Goal: Task Accomplishment & Management: Manage account settings

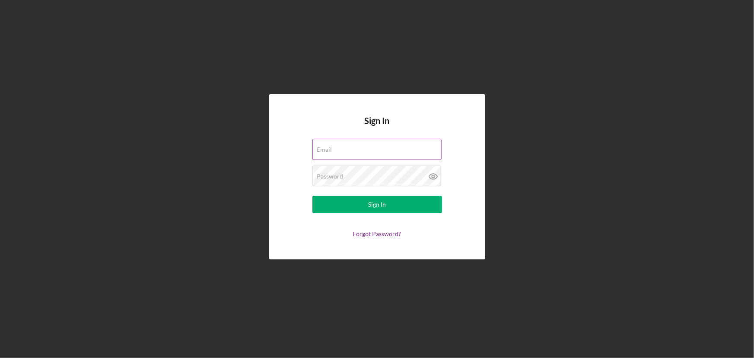
type input "[EMAIL_ADDRESS][DOMAIN_NAME]"
click at [351, 152] on div "Email [EMAIL_ADDRESS][DOMAIN_NAME]" at bounding box center [377, 150] width 130 height 22
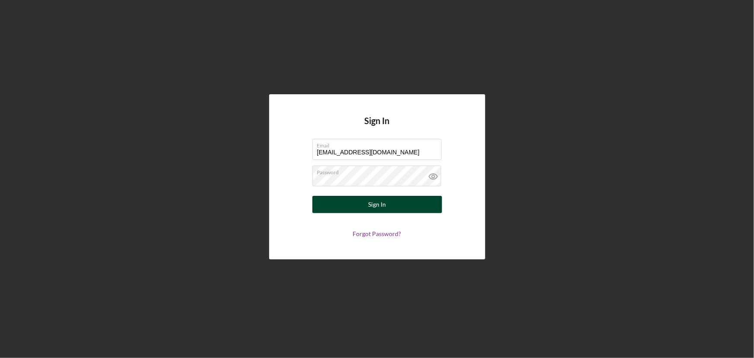
click at [351, 204] on div "Sign In" at bounding box center [377, 204] width 18 height 17
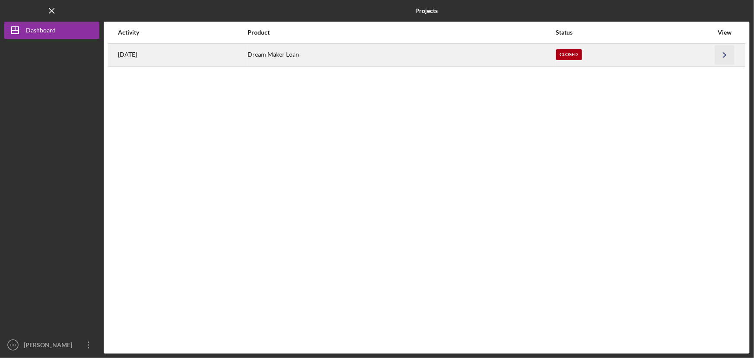
click at [351, 53] on icon "Icon/Navigate" at bounding box center [724, 54] width 19 height 19
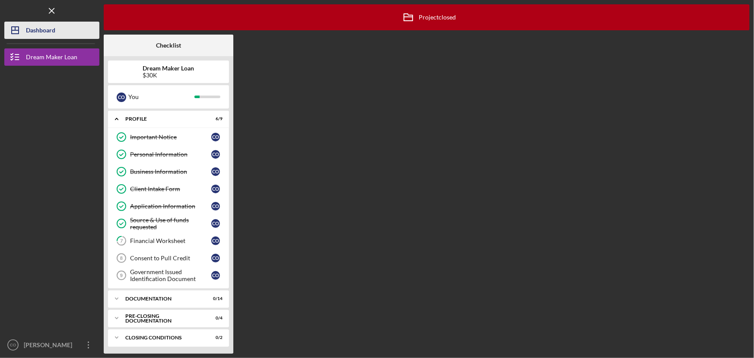
click at [42, 26] on div "Dashboard" at bounding box center [40, 31] width 29 height 19
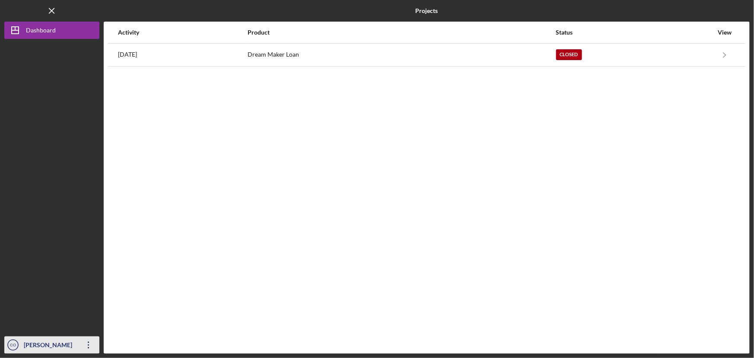
click at [92, 346] on icon "Icon/Overflow" at bounding box center [89, 345] width 22 height 22
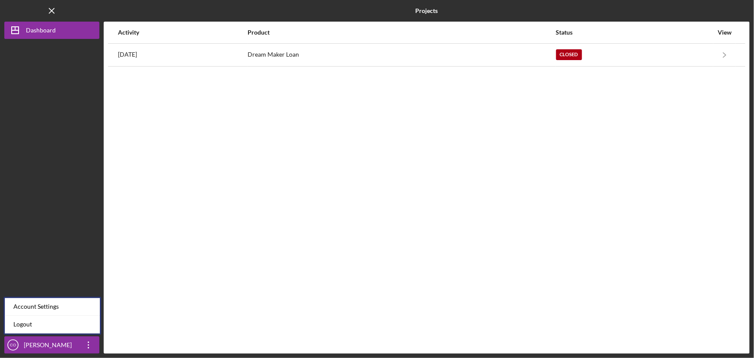
click at [287, 239] on div "Activity Product Status View [DATE] Dream Maker Loan Closed Icon/Navigate Dream…" at bounding box center [427, 188] width 646 height 332
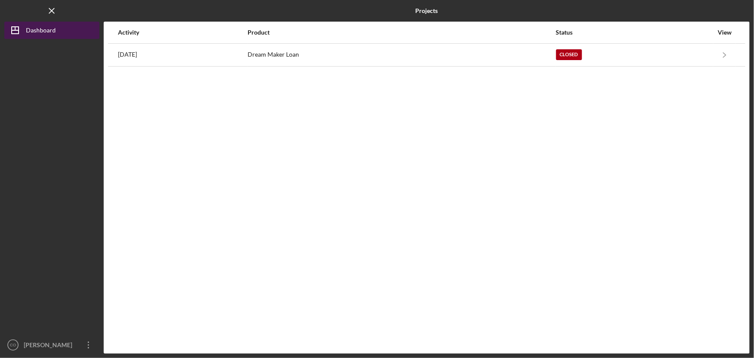
click at [48, 32] on div "Dashboard" at bounding box center [41, 31] width 30 height 19
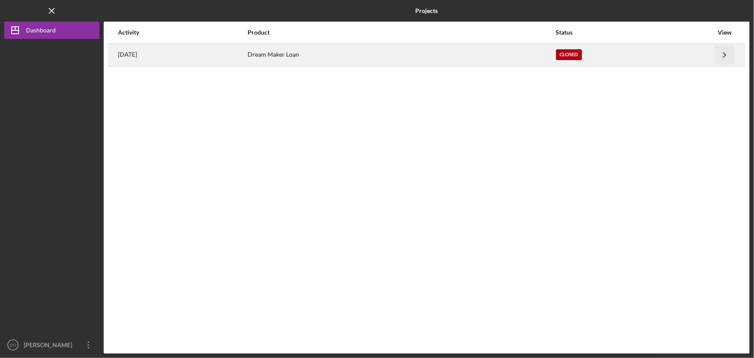
click at [351, 53] on icon "Icon/Navigate" at bounding box center [724, 54] width 19 height 19
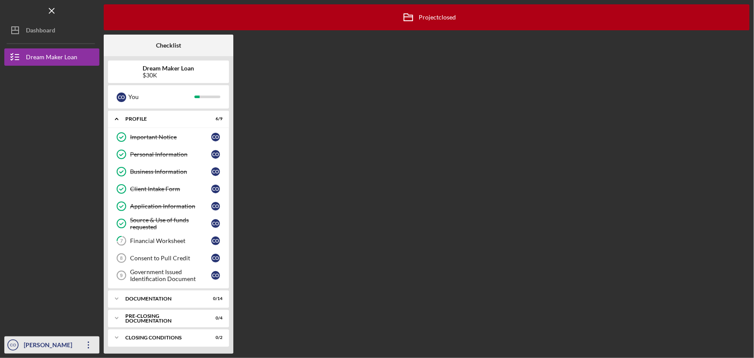
click at [78, 347] on icon "Icon/Overflow" at bounding box center [89, 345] width 22 height 22
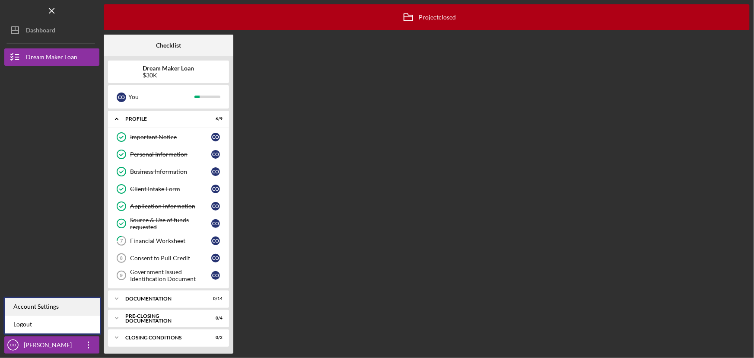
click at [76, 307] on div "Account Settings" at bounding box center [52, 307] width 95 height 18
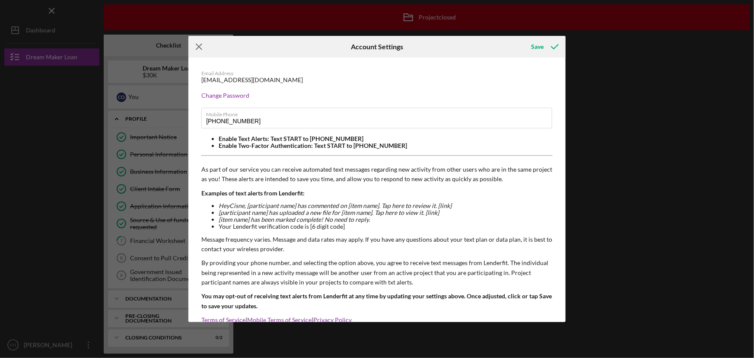
click at [200, 48] on line at bounding box center [199, 47] width 6 height 6
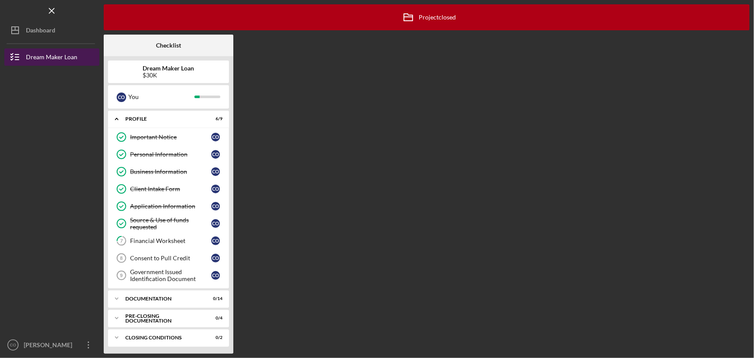
click at [40, 56] on div "Dream Maker Loan" at bounding box center [51, 57] width 51 height 19
click at [51, 112] on div at bounding box center [51, 133] width 95 height 135
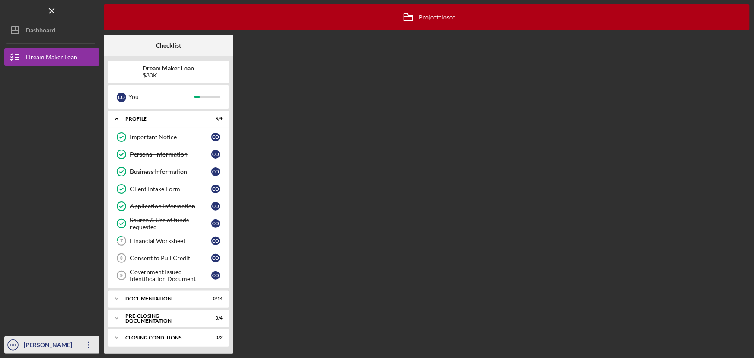
click at [71, 346] on div "[PERSON_NAME]" at bounding box center [50, 345] width 56 height 19
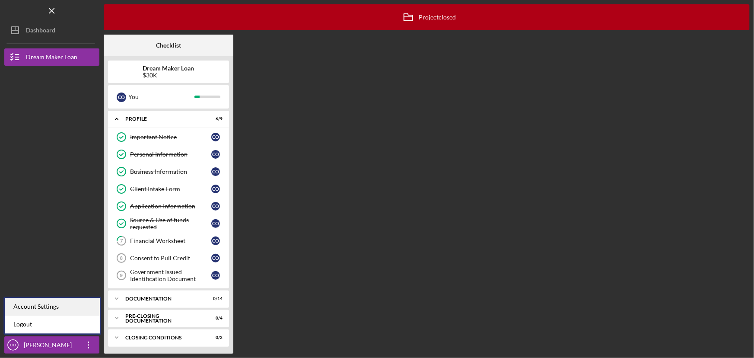
click at [52, 306] on div "Account Settings" at bounding box center [52, 307] width 95 height 18
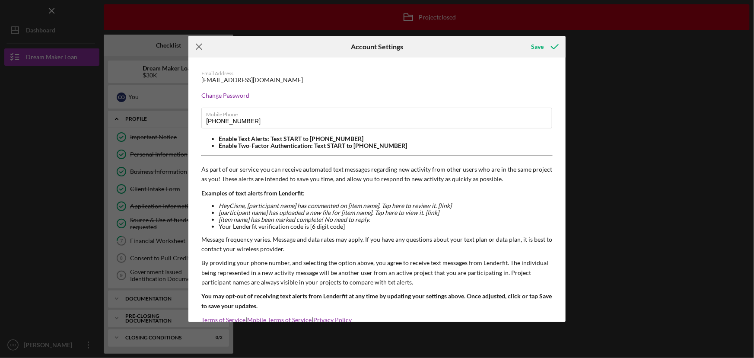
click at [201, 48] on line at bounding box center [199, 47] width 6 height 6
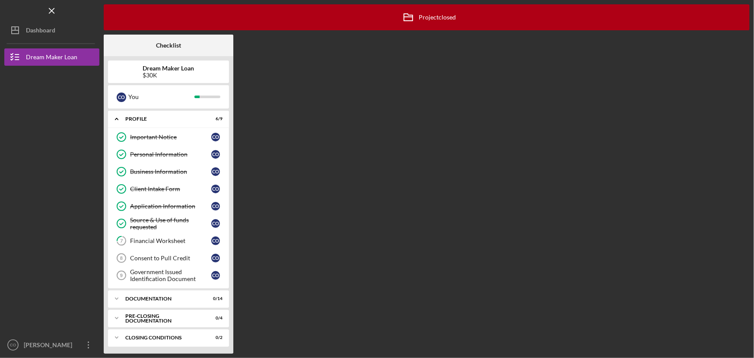
click at [351, 49] on div "Icon/Archived Project closed Icon/Info Checklist Dream Maker Loan $30K C O You …" at bounding box center [427, 178] width 646 height 349
click at [49, 10] on icon "Icon/Menu Close" at bounding box center [51, 10] width 19 height 19
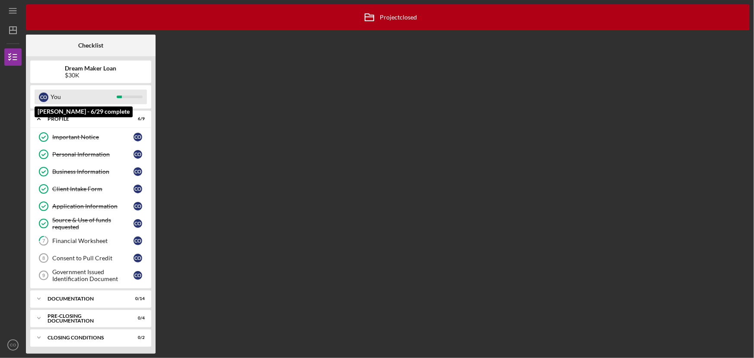
click at [62, 99] on div "You" at bounding box center [84, 96] width 66 height 15
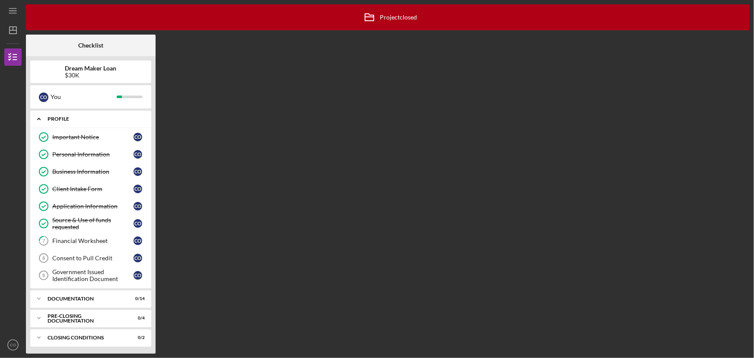
click at [39, 118] on polyline at bounding box center [39, 119] width 3 height 2
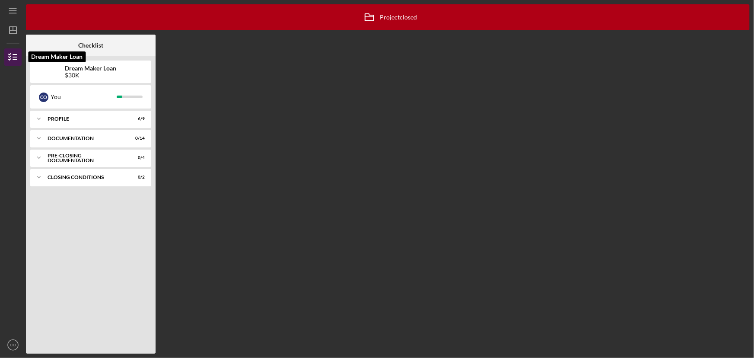
click at [10, 56] on polyline "button" at bounding box center [10, 56] width 2 height 1
click at [13, 27] on polygon "button" at bounding box center [13, 30] width 7 height 7
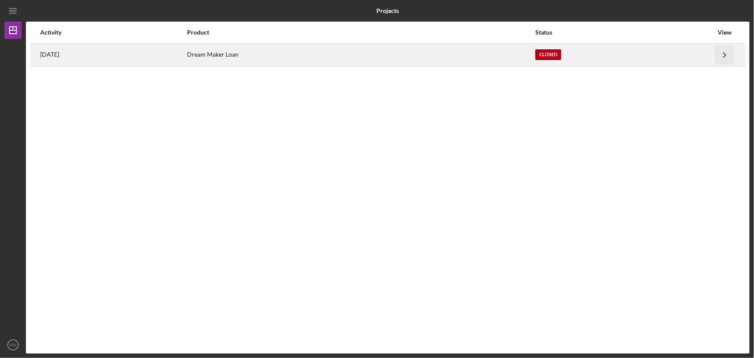
click at [351, 57] on icon "Icon/Navigate" at bounding box center [724, 54] width 19 height 19
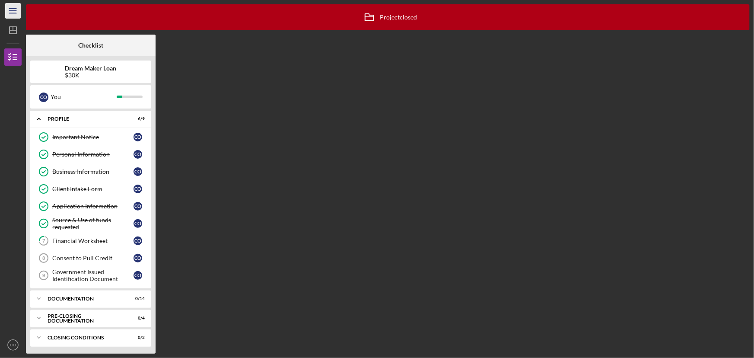
click at [12, 16] on icon "Icon/Menu" at bounding box center [12, 10] width 19 height 19
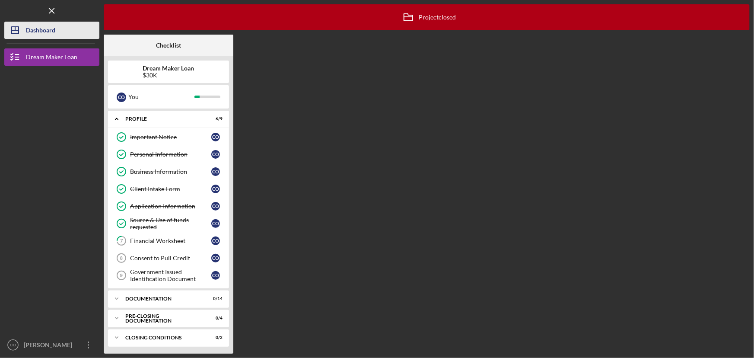
click at [48, 32] on div "Dashboard" at bounding box center [40, 31] width 29 height 19
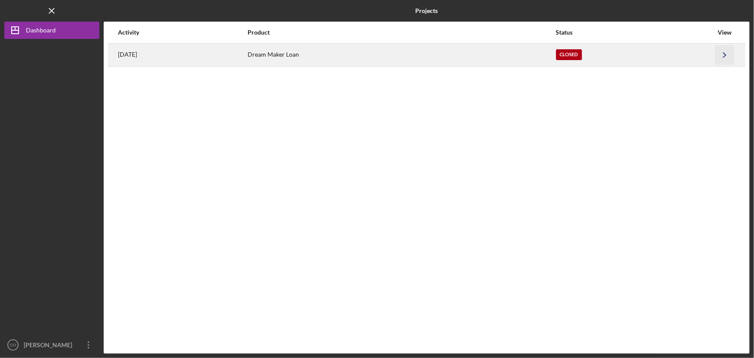
click at [351, 56] on icon "Icon/Navigate" at bounding box center [724, 54] width 19 height 19
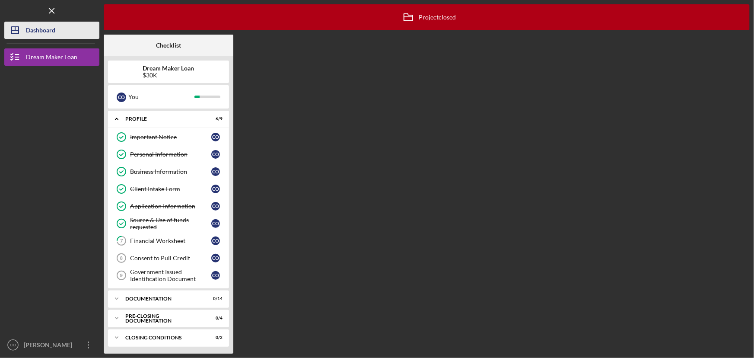
click at [28, 30] on div "Dashboard" at bounding box center [40, 31] width 29 height 19
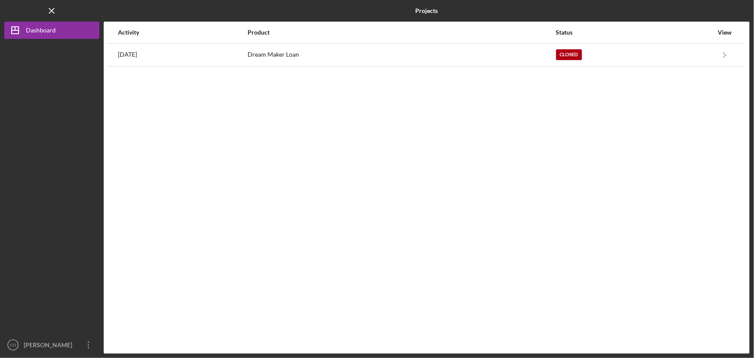
click at [136, 34] on div "Activity" at bounding box center [182, 32] width 129 height 7
click at [333, 30] on div "Product" at bounding box center [401, 32] width 307 height 7
click at [88, 345] on icon "button" at bounding box center [88, 344] width 1 height 7
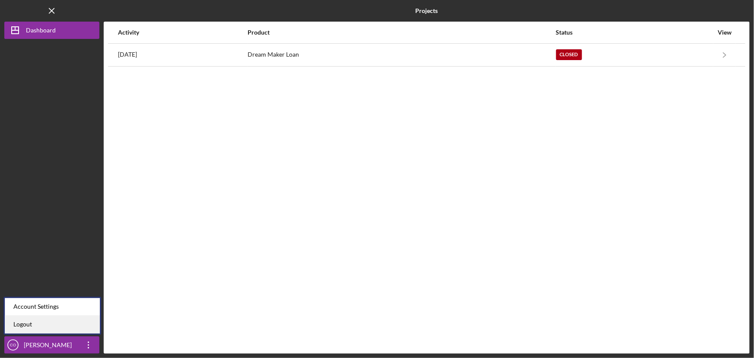
click at [78, 325] on link "Logout" at bounding box center [52, 325] width 95 height 18
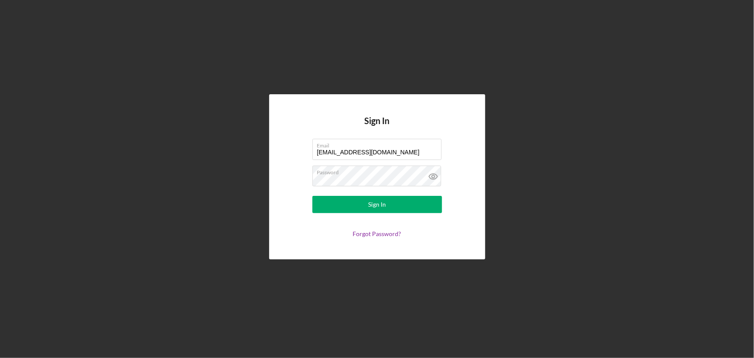
drag, startPoint x: 409, startPoint y: 152, endPoint x: 263, endPoint y: 155, distance: 146.6
click at [263, 155] on div "Sign In Email [EMAIL_ADDRESS][DOMAIN_NAME] Password Sign In Forgot Password?" at bounding box center [377, 177] width 746 height 354
type input "[EMAIL_ADDRESS][DOMAIN_NAME]"
click at [351, 175] on icon at bounding box center [434, 177] width 22 height 22
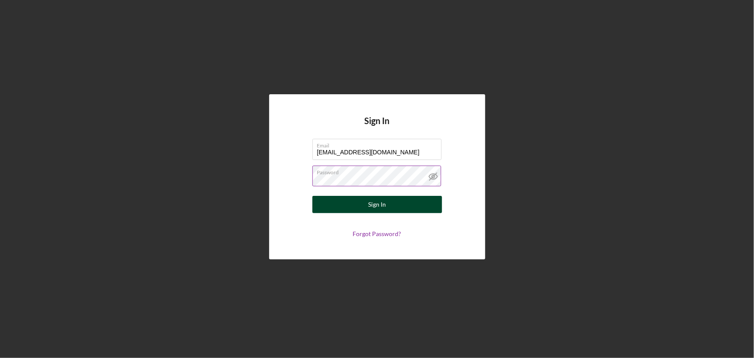
click at [351, 204] on button "Sign In" at bounding box center [377, 204] width 130 height 17
